Goal: Check status: Check status

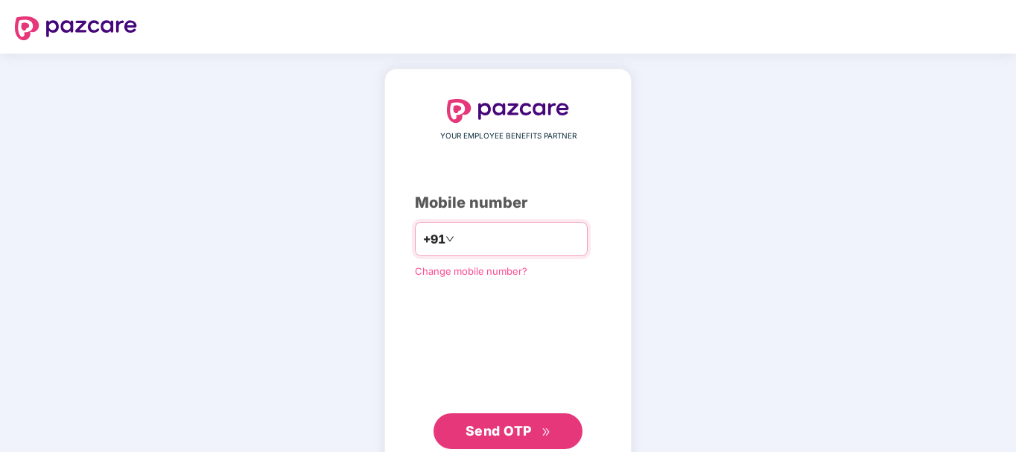
type input "**********"
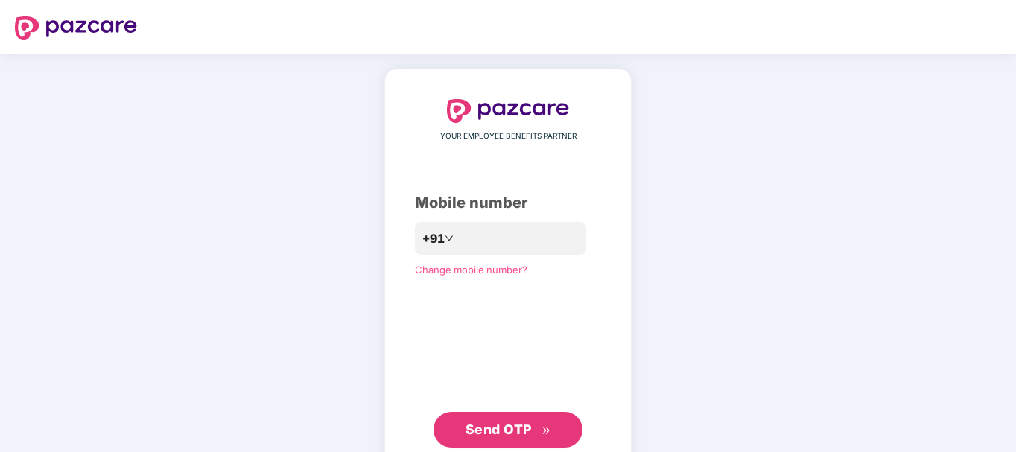
click at [492, 435] on span "Send OTP" at bounding box center [498, 429] width 66 height 16
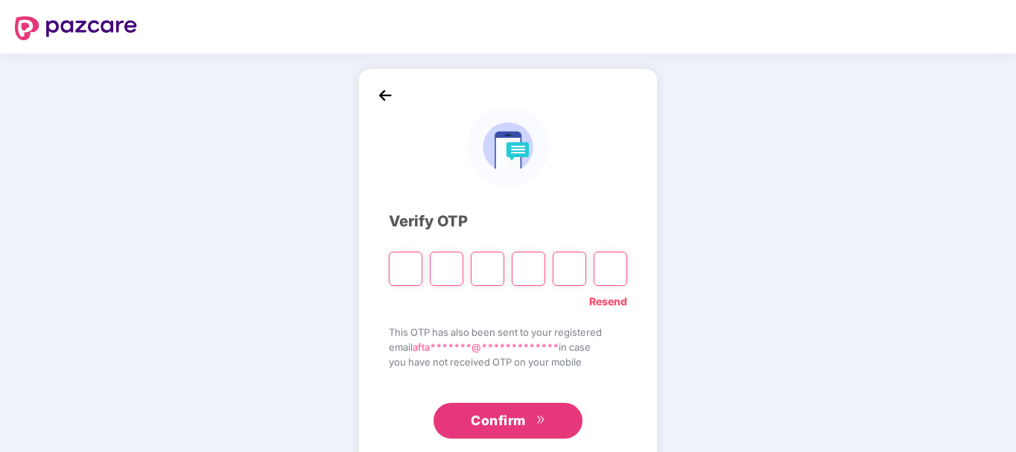
type input "*"
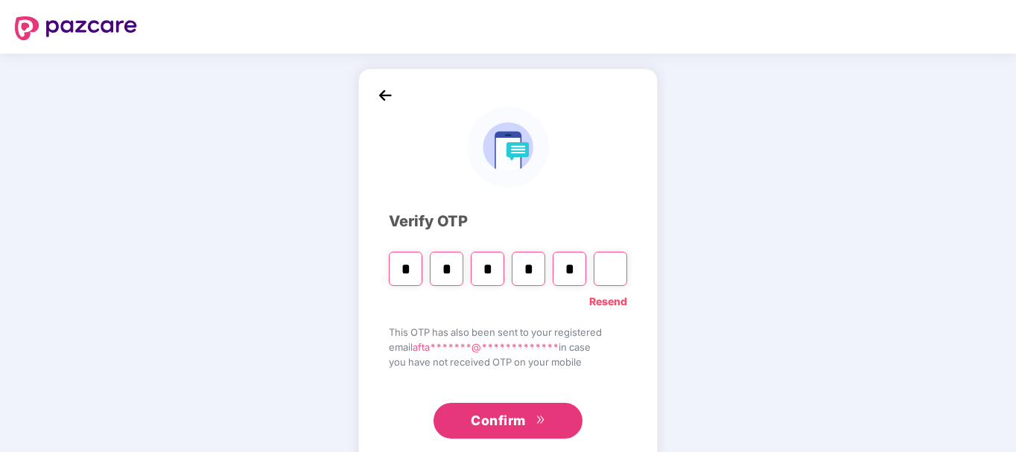
type input "*"
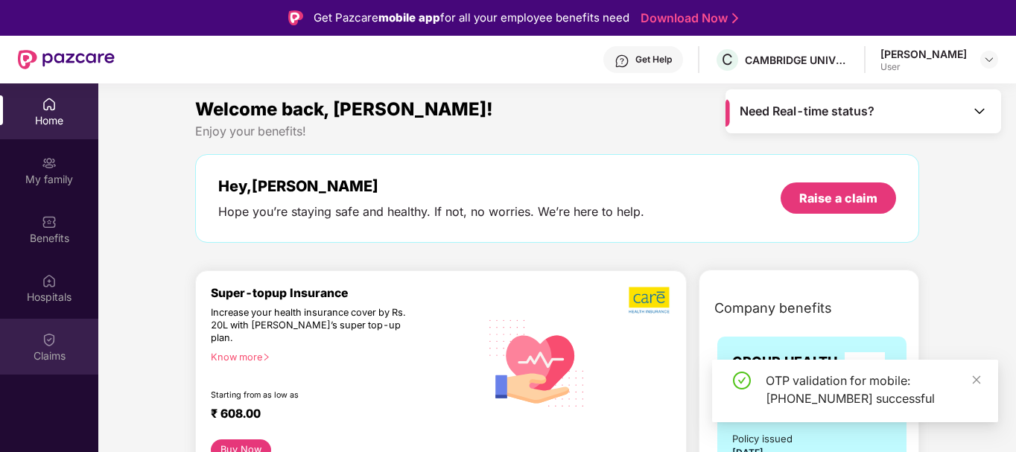
click at [50, 345] on img at bounding box center [49, 339] width 15 height 15
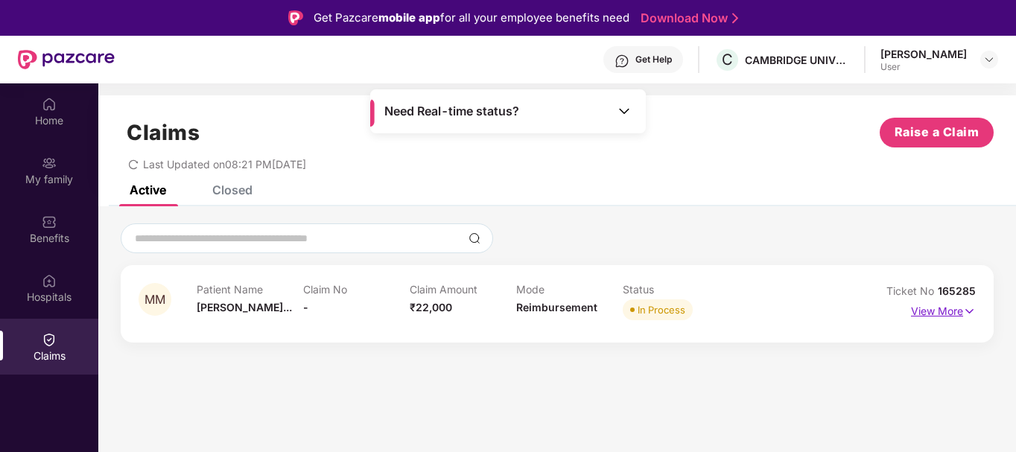
click at [931, 309] on p "View More" at bounding box center [943, 309] width 65 height 20
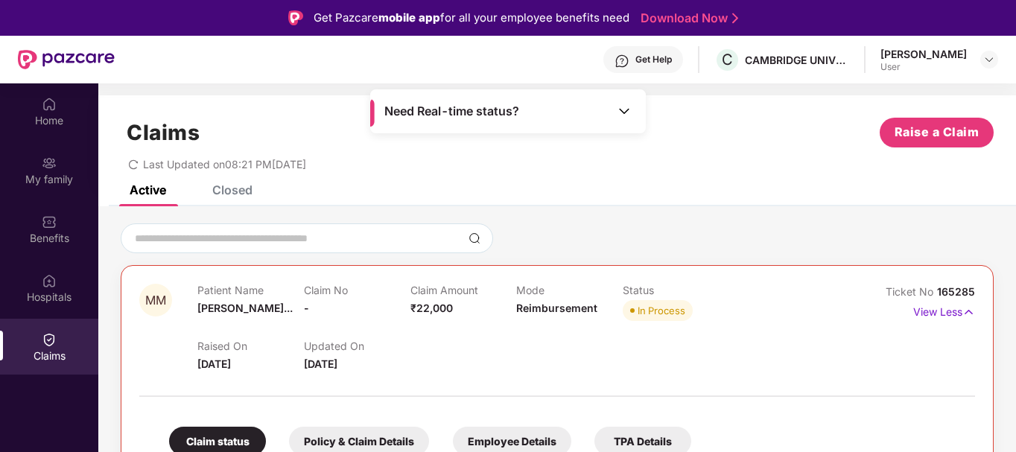
click at [762, 348] on div "Raised On 12 Aug 2025 Updated On 13 Aug 2025" at bounding box center [516, 349] width 638 height 48
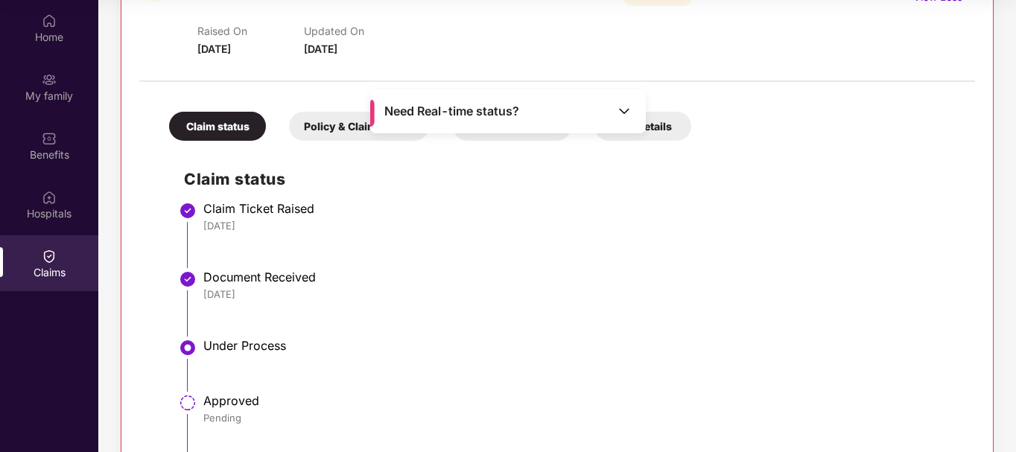
scroll to position [167, 0]
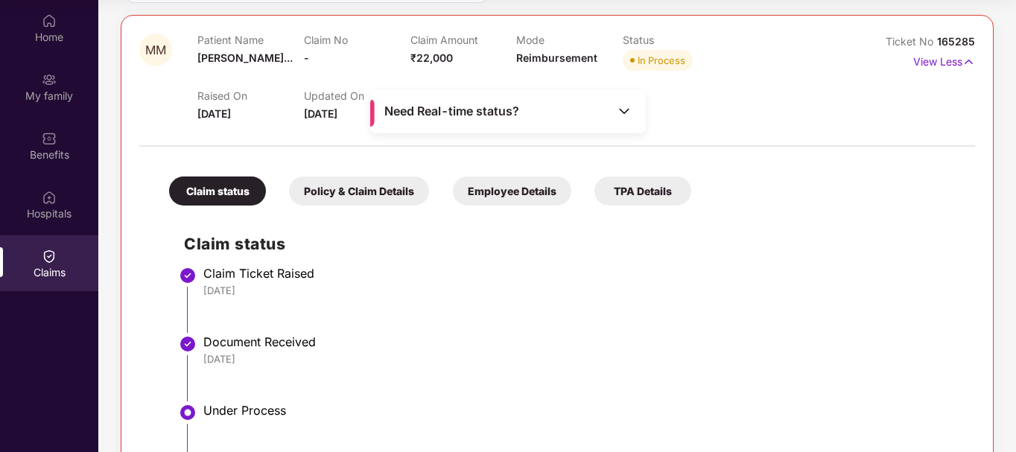
click at [361, 200] on div "Policy & Claim Details" at bounding box center [359, 190] width 140 height 29
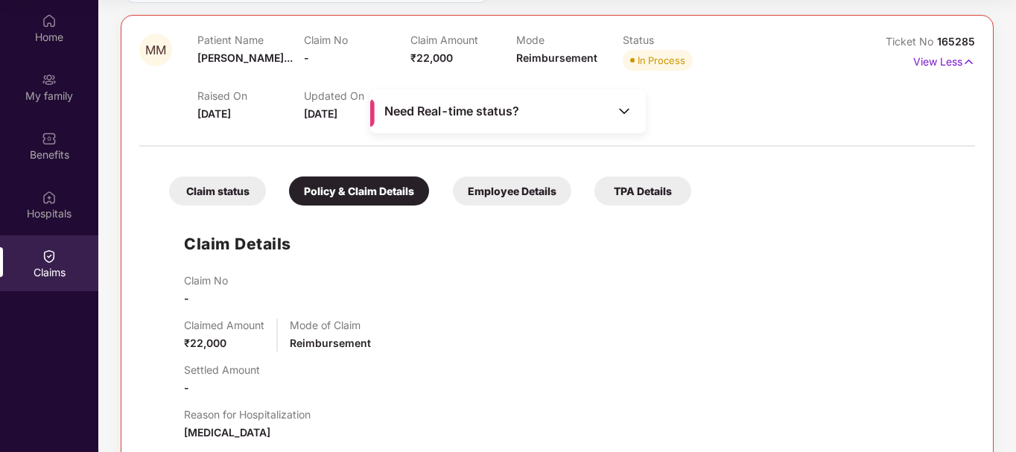
click at [489, 194] on div "Employee Details" at bounding box center [512, 190] width 118 height 29
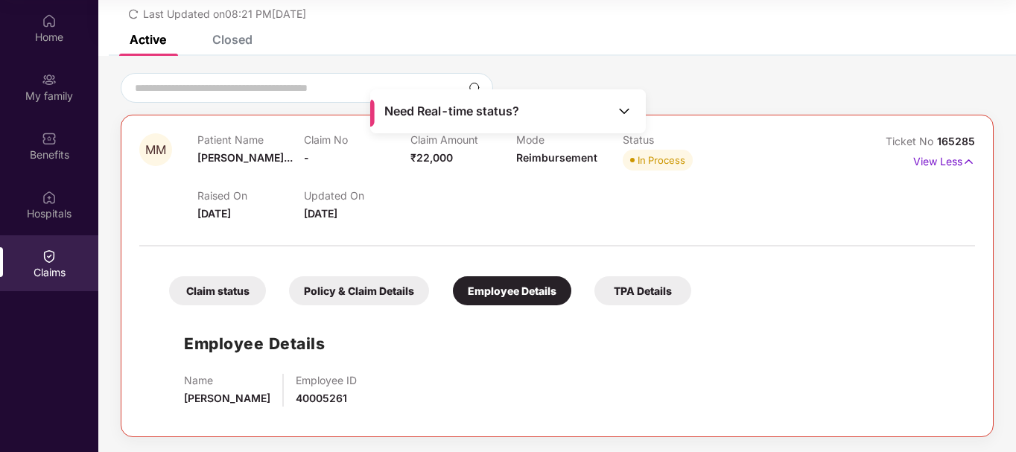
click at [690, 357] on div "Employee Details Name Aftab Alam Employee ID 40005261" at bounding box center [557, 366] width 806 height 106
click at [651, 290] on div "TPA Details" at bounding box center [642, 290] width 97 height 29
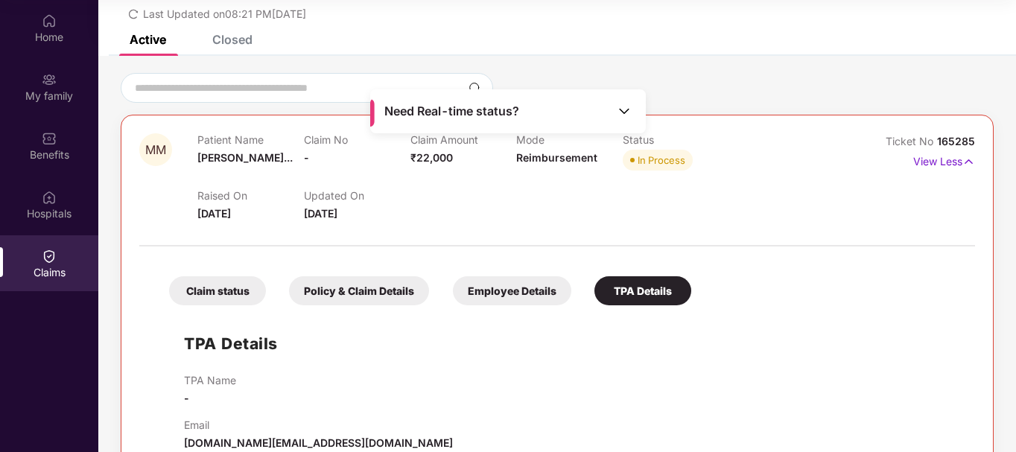
scroll to position [100, 0]
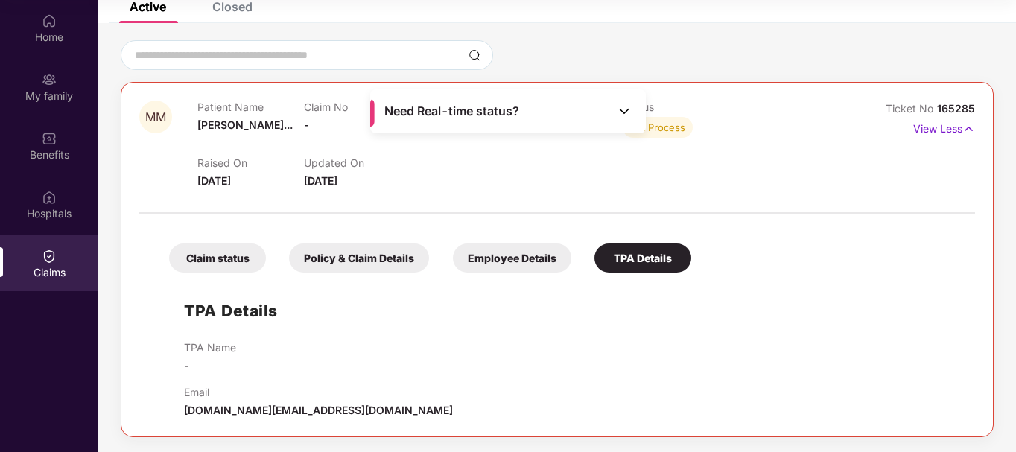
click at [806, 176] on div "Raised On 12 Aug 2025 Updated On 13 Aug 2025" at bounding box center [516, 165] width 638 height 48
click at [509, 258] on div "Employee Details" at bounding box center [512, 257] width 118 height 29
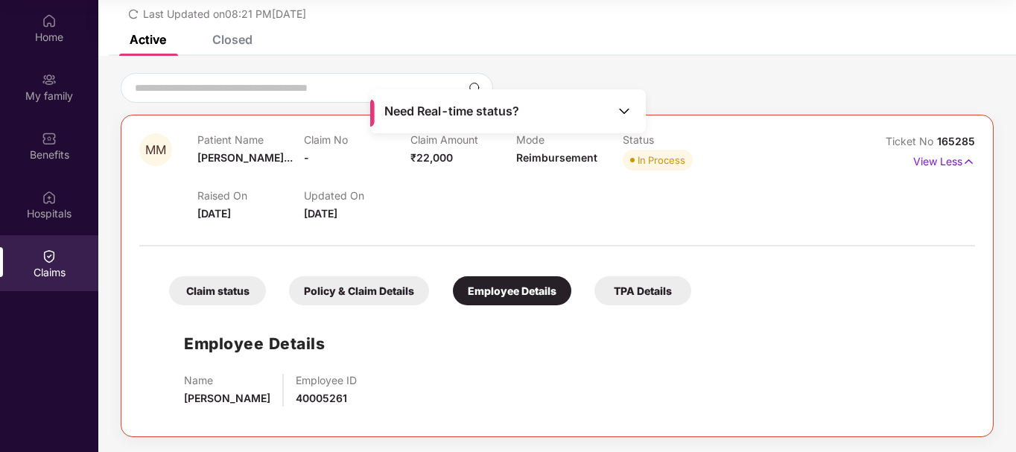
click at [625, 114] on img at bounding box center [623, 110] width 15 height 15
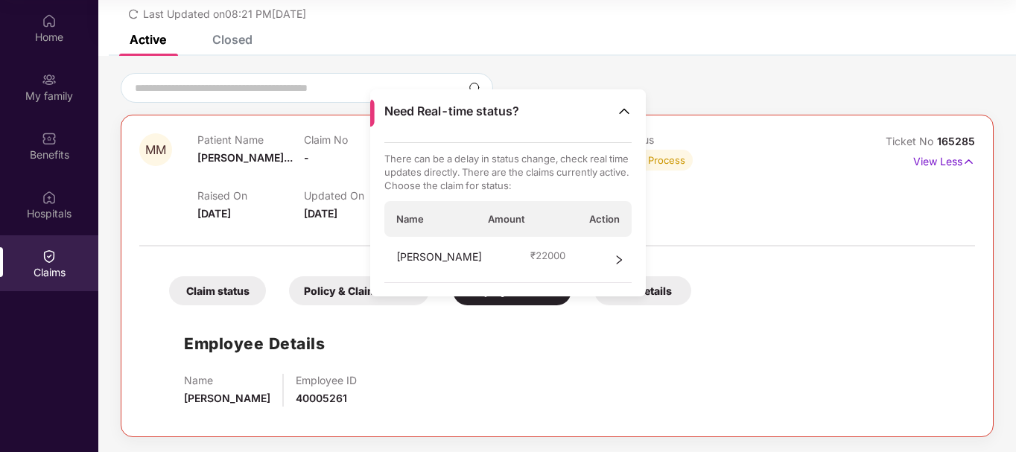
click at [624, 106] on img at bounding box center [623, 110] width 15 height 15
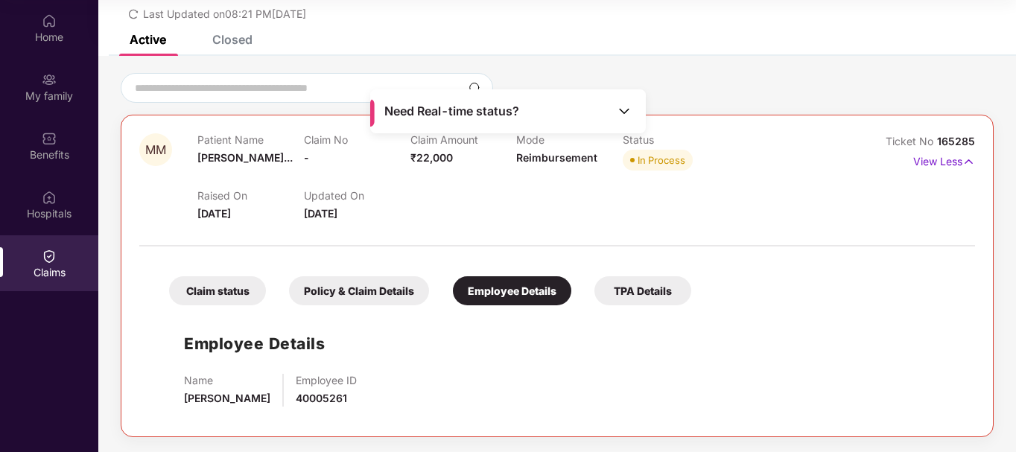
click at [338, 293] on div "Policy & Claim Details" at bounding box center [359, 290] width 140 height 29
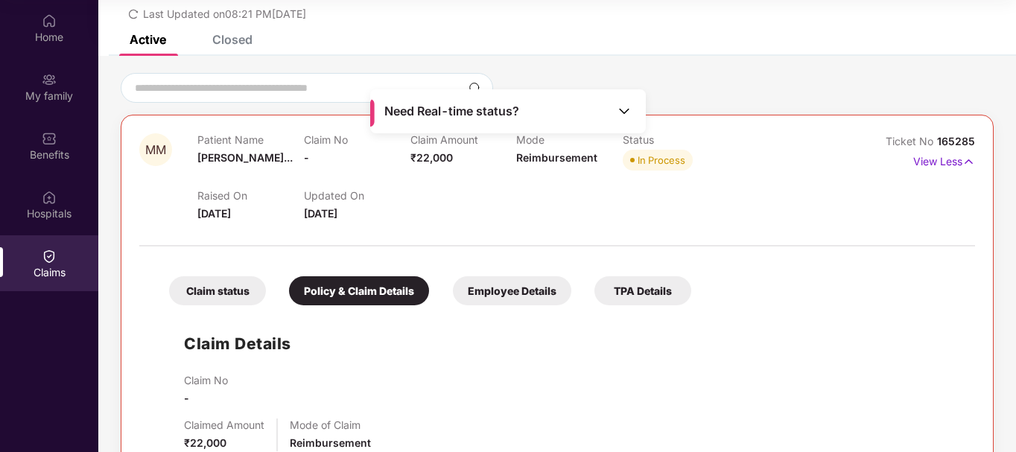
click at [229, 303] on div "Claim status" at bounding box center [217, 290] width 97 height 29
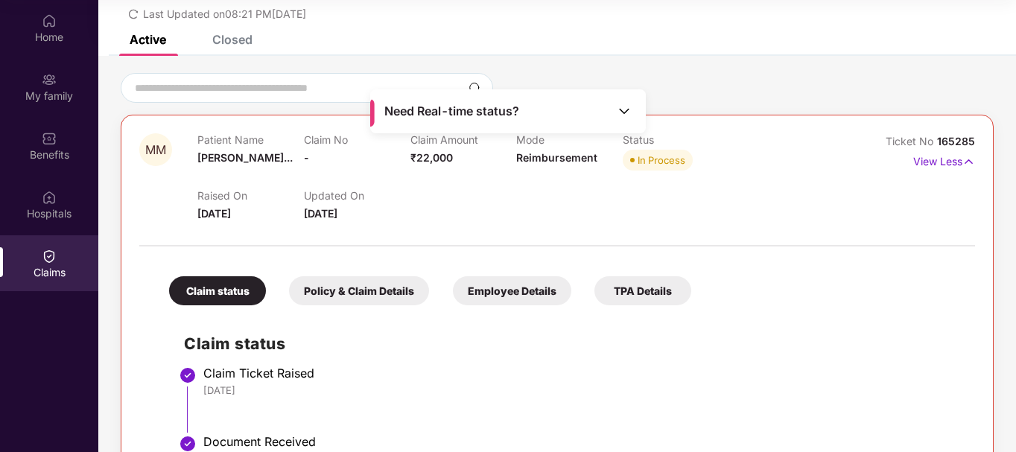
click at [1006, 229] on div "MM Patient Name Mohammad Mahm... Claim No - Claim Amount ₹22,000 Mode Reimburse…" at bounding box center [556, 379] width 917 height 613
